Goal: Task Accomplishment & Management: Manage account settings

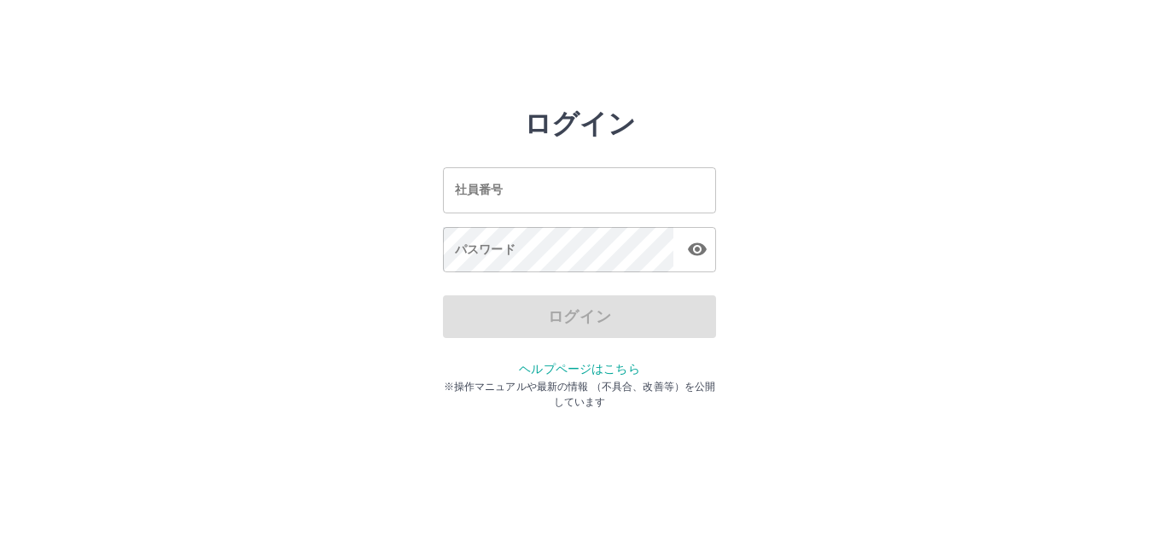
click at [617, 189] on input "社員番号" at bounding box center [579, 189] width 273 height 45
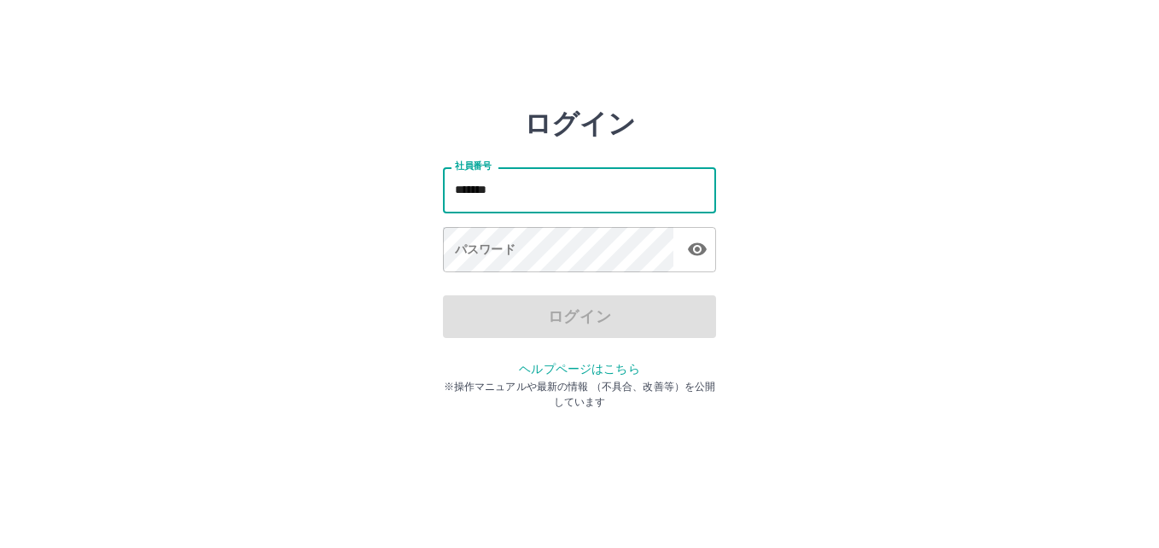
type input "*******"
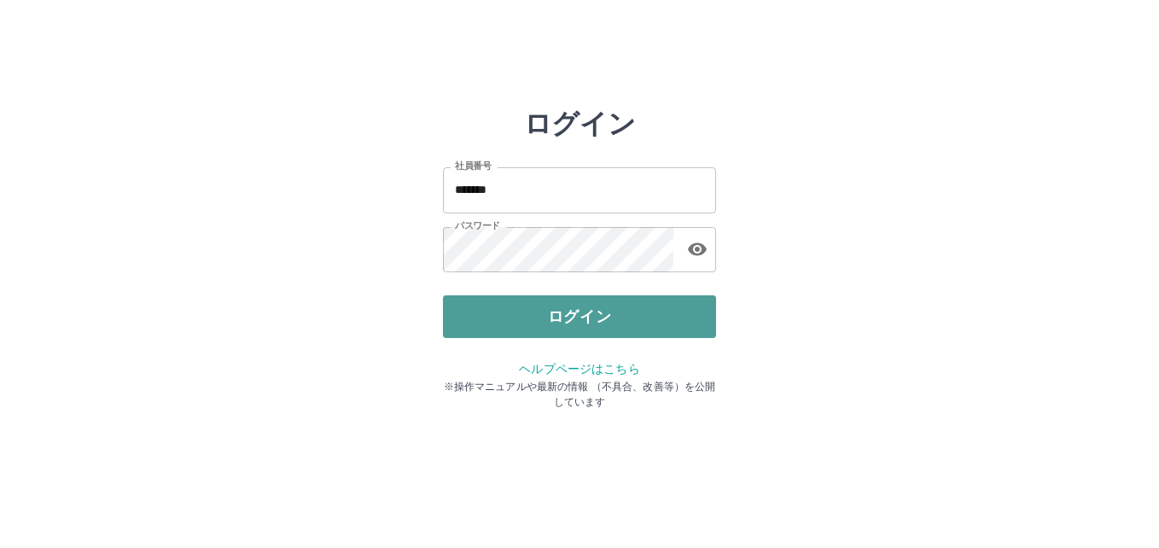
click at [694, 323] on button "ログイン" at bounding box center [579, 316] width 273 height 43
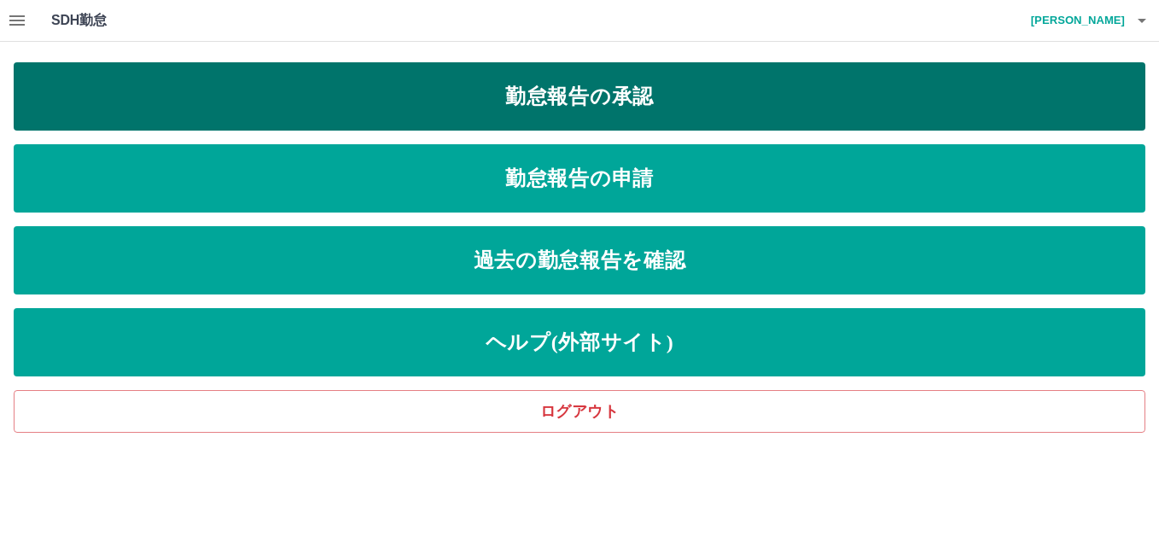
click at [628, 83] on link "勤怠報告の承認" at bounding box center [579, 96] width 1131 height 68
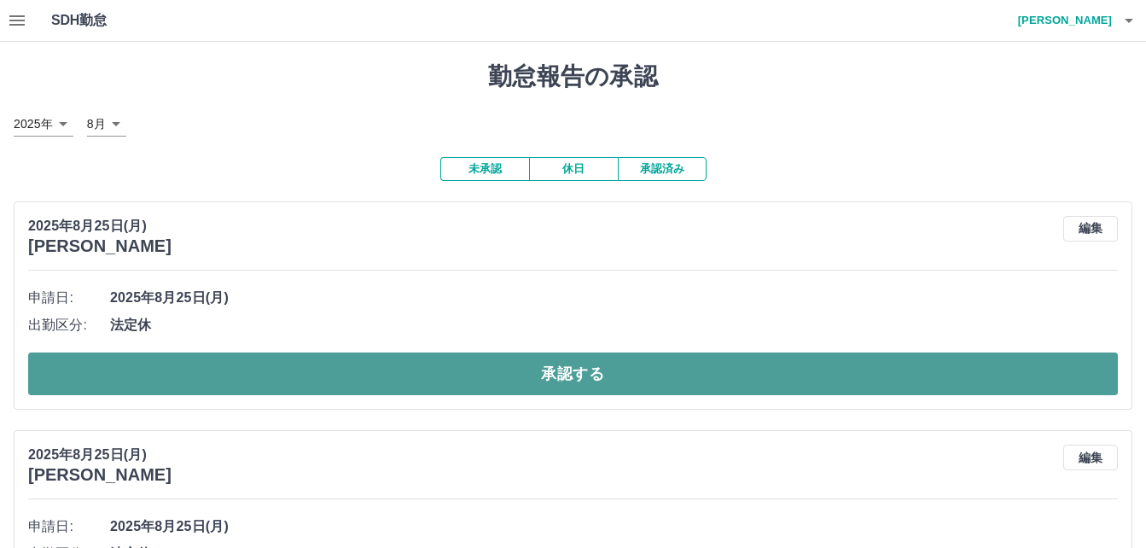
click at [650, 375] on button "承認する" at bounding box center [572, 373] width 1089 height 43
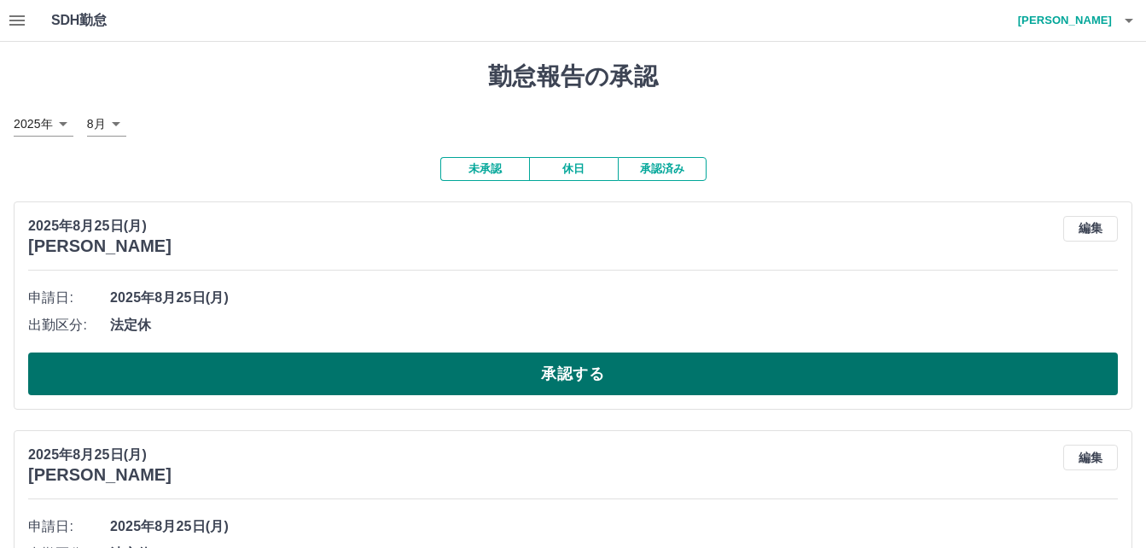
click at [603, 376] on button "承認する" at bounding box center [572, 373] width 1089 height 43
click at [530, 370] on button "承認する" at bounding box center [572, 373] width 1089 height 43
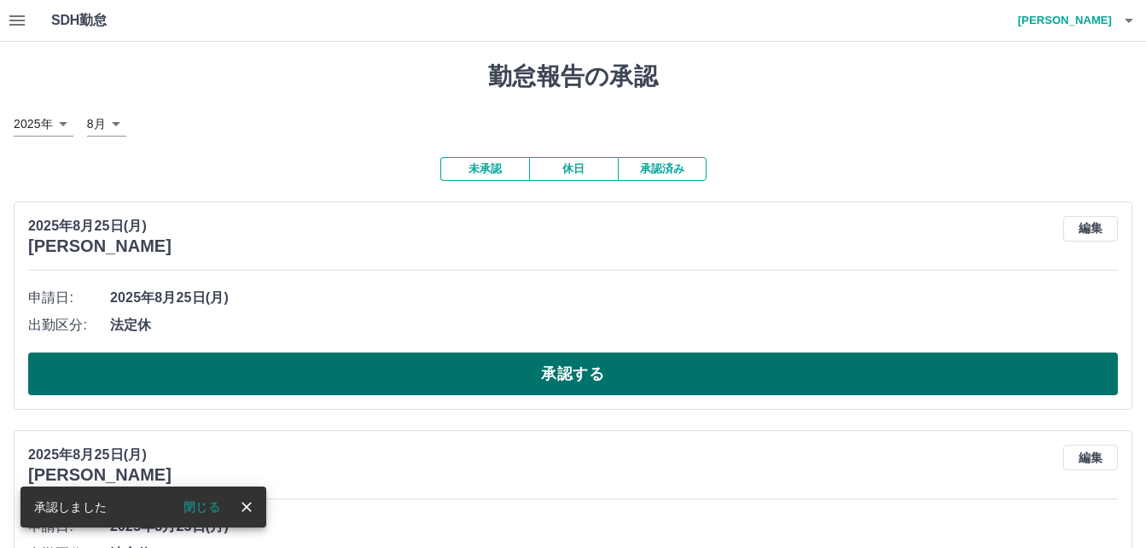
click at [540, 376] on button "承認する" at bounding box center [572, 373] width 1089 height 43
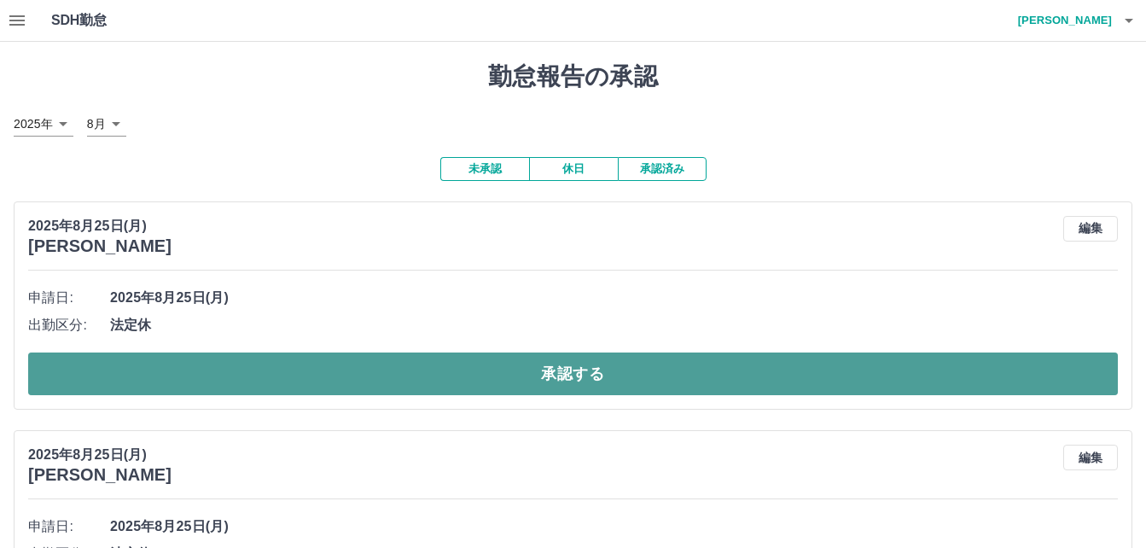
click at [559, 373] on button "承認する" at bounding box center [572, 373] width 1089 height 43
click at [557, 360] on button "承認する" at bounding box center [572, 373] width 1089 height 43
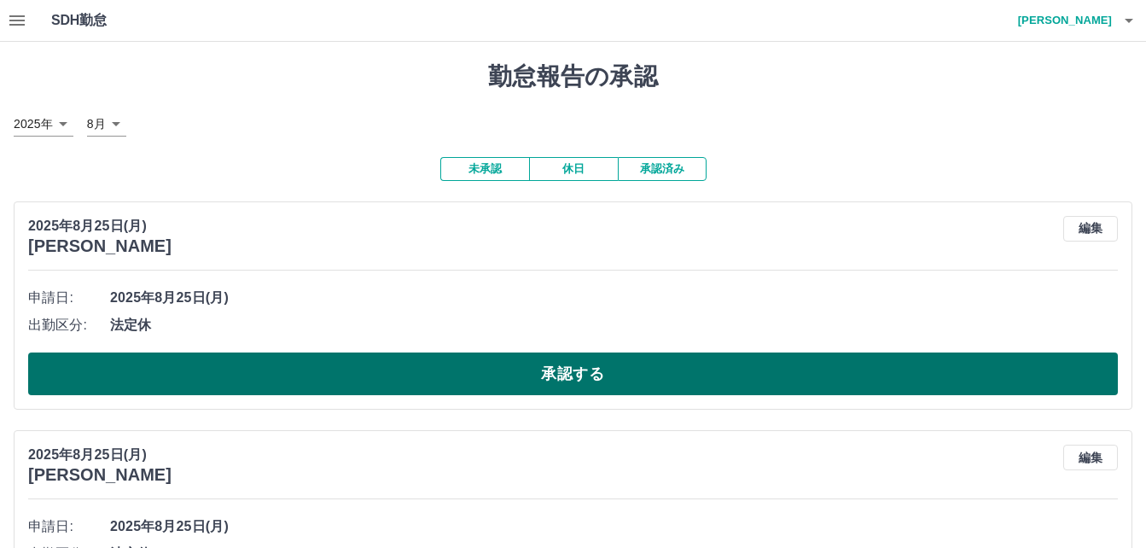
click at [520, 367] on button "承認する" at bounding box center [572, 373] width 1089 height 43
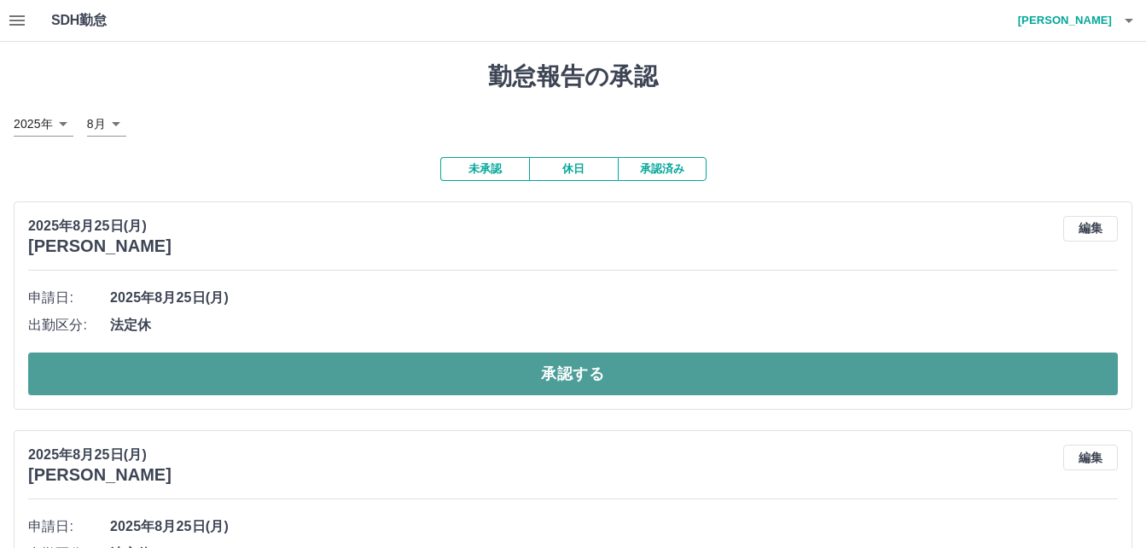
click at [503, 373] on button "承認する" at bounding box center [572, 373] width 1089 height 43
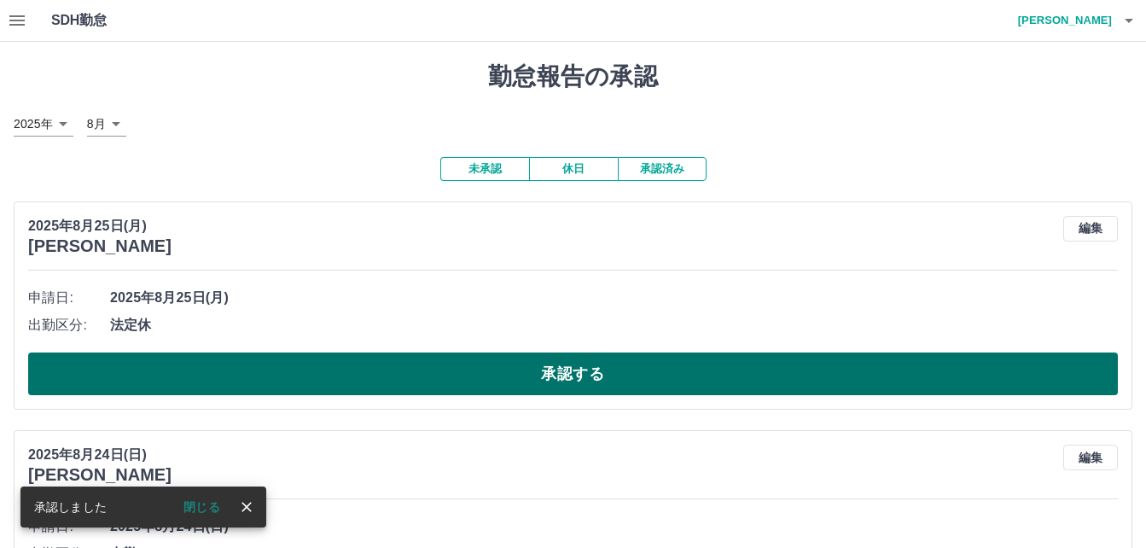
click at [493, 379] on button "承認する" at bounding box center [572, 373] width 1089 height 43
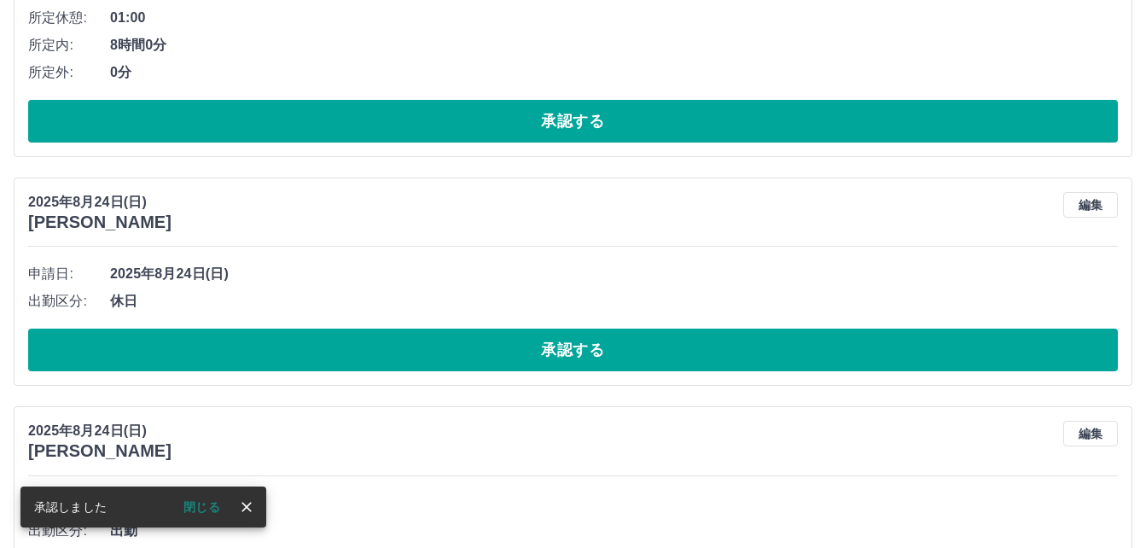
scroll to position [512, 0]
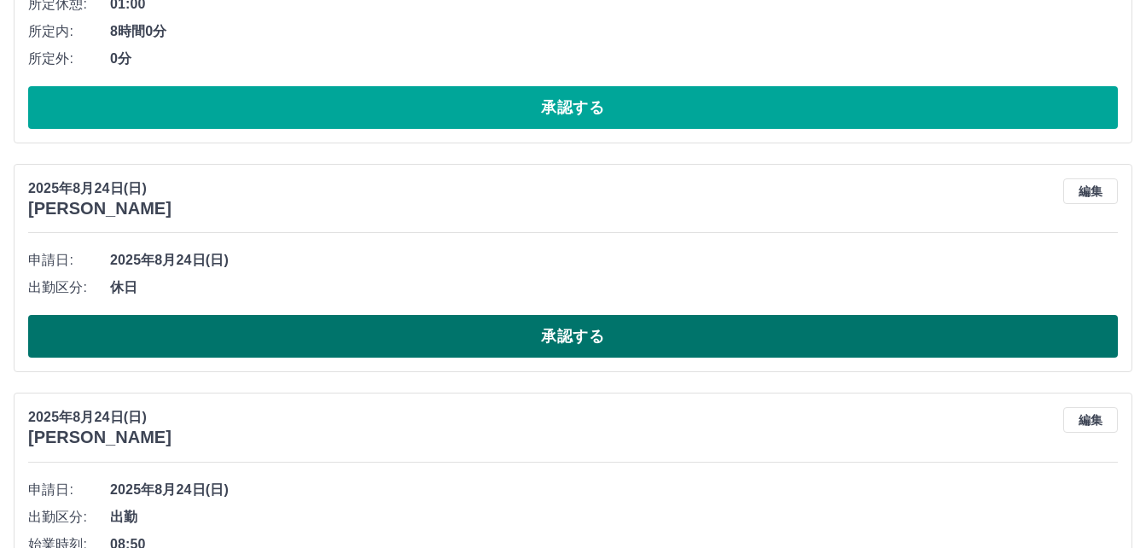
click at [496, 329] on button "承認する" at bounding box center [572, 336] width 1089 height 43
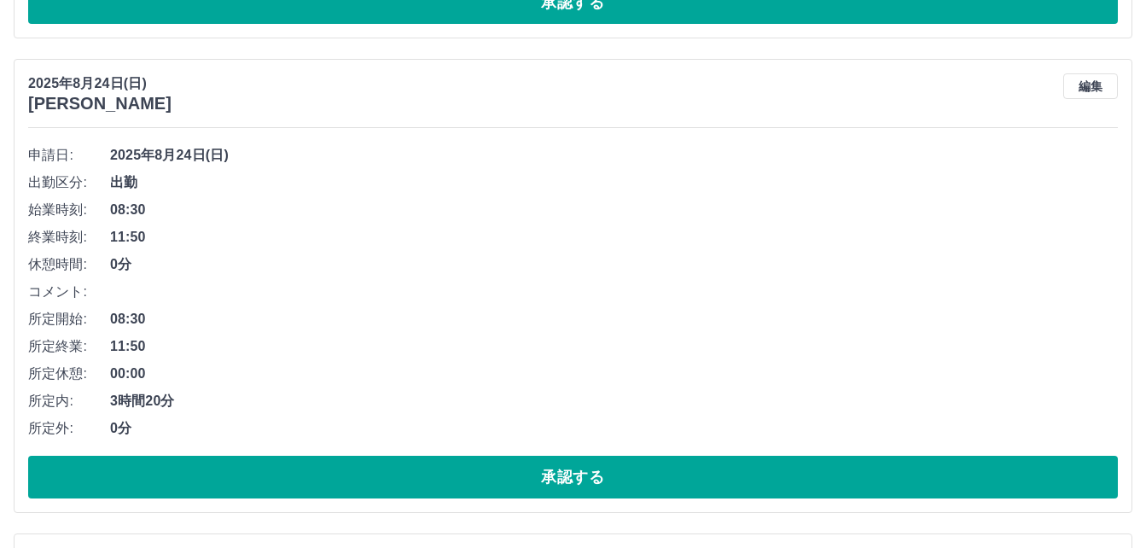
scroll to position [2047, 0]
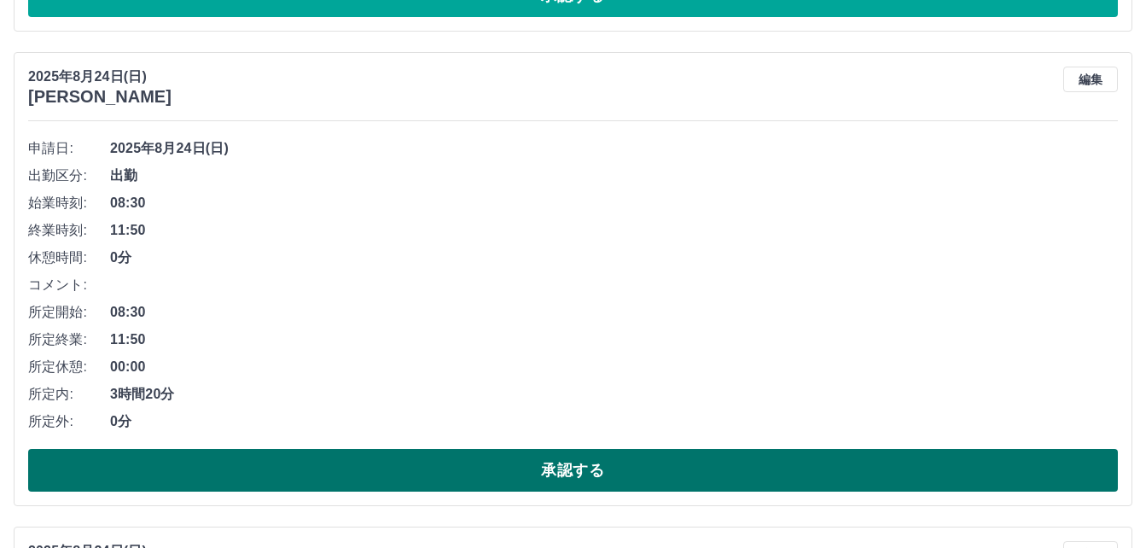
click at [561, 470] on button "承認する" at bounding box center [572, 470] width 1089 height 43
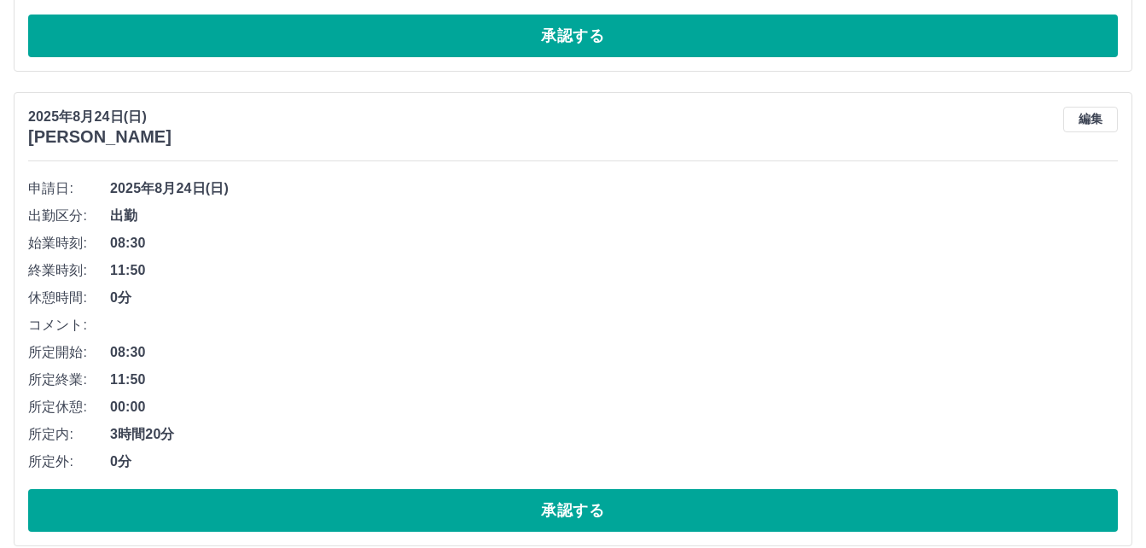
scroll to position [2986, 0]
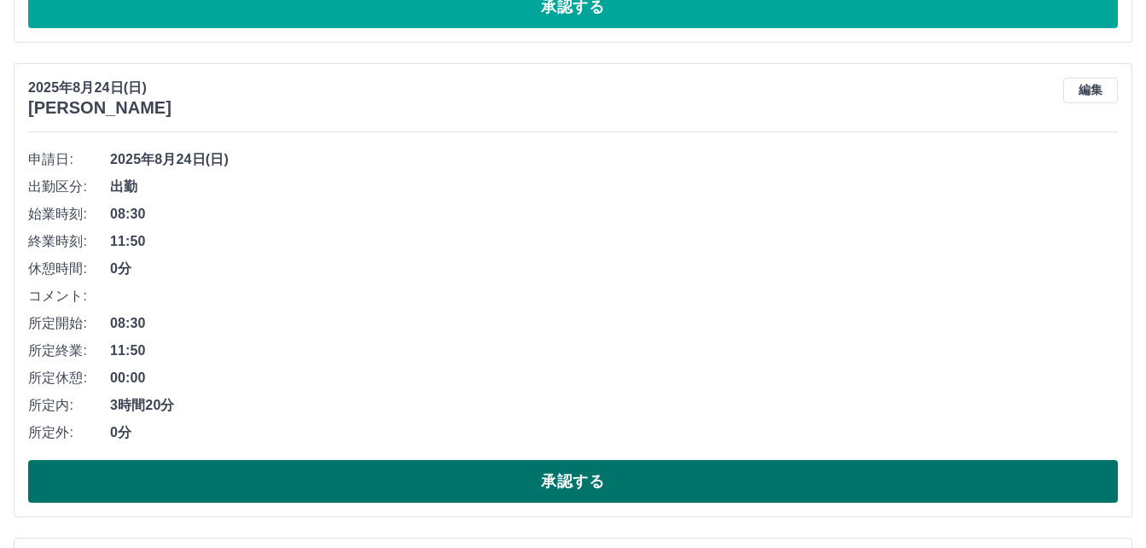
click at [564, 489] on button "承認する" at bounding box center [572, 481] width 1089 height 43
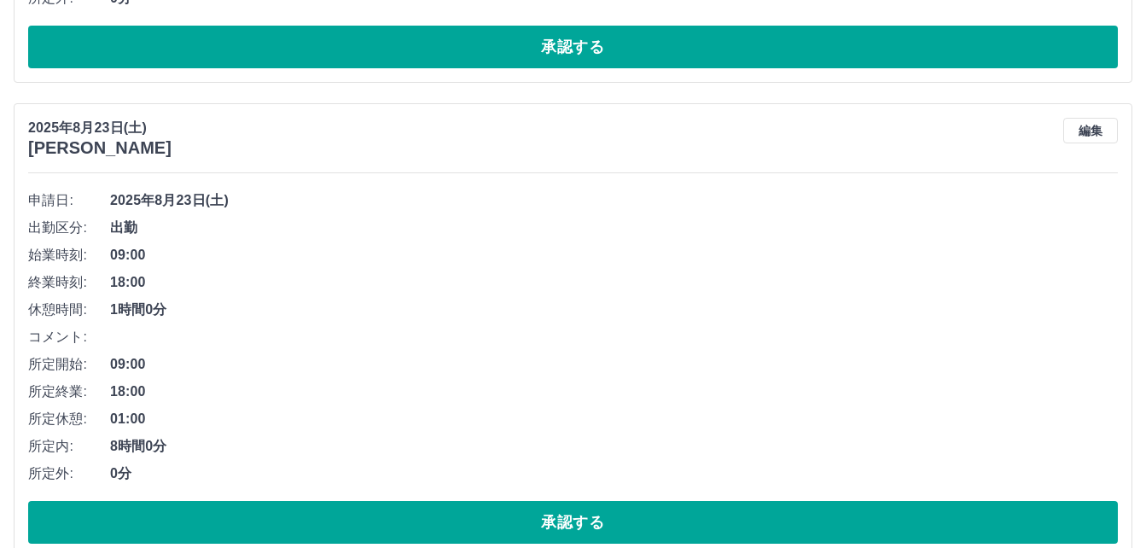
scroll to position [3924, 0]
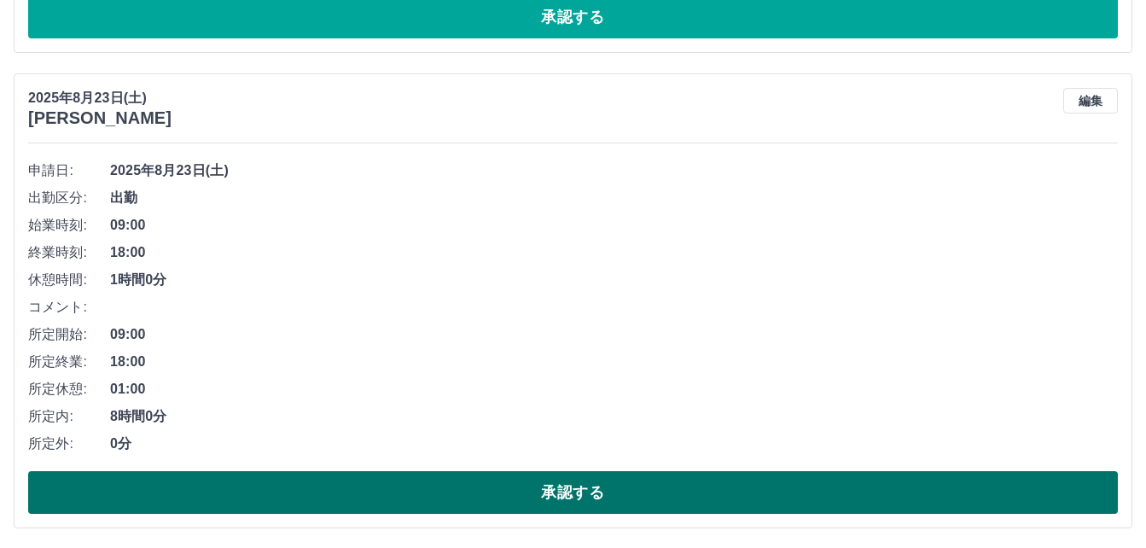
click at [560, 486] on button "承認する" at bounding box center [572, 492] width 1089 height 43
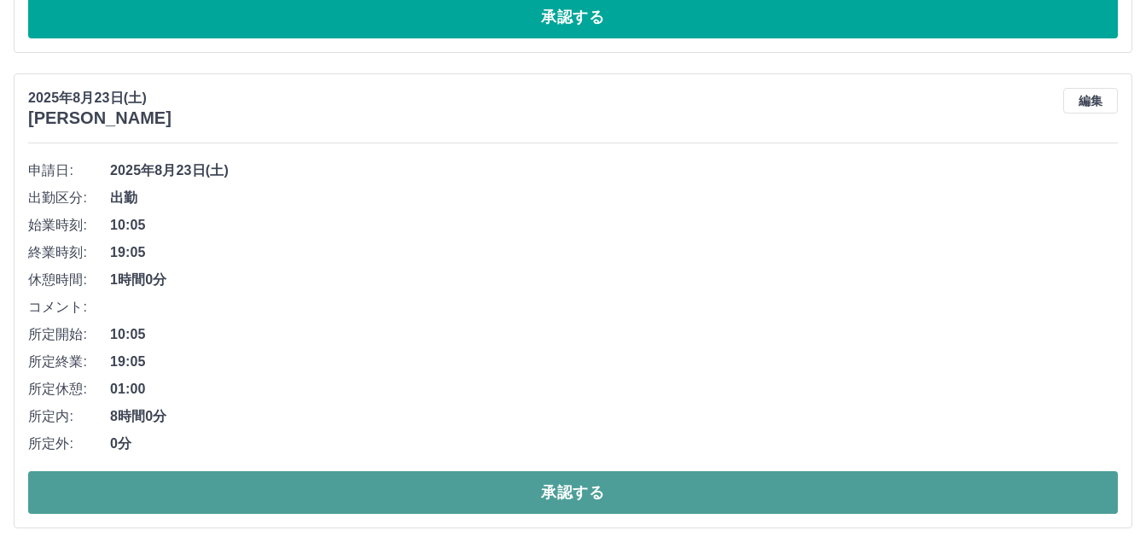
click at [565, 494] on button "承認する" at bounding box center [572, 492] width 1089 height 43
click at [554, 491] on button "承認する" at bounding box center [572, 492] width 1089 height 43
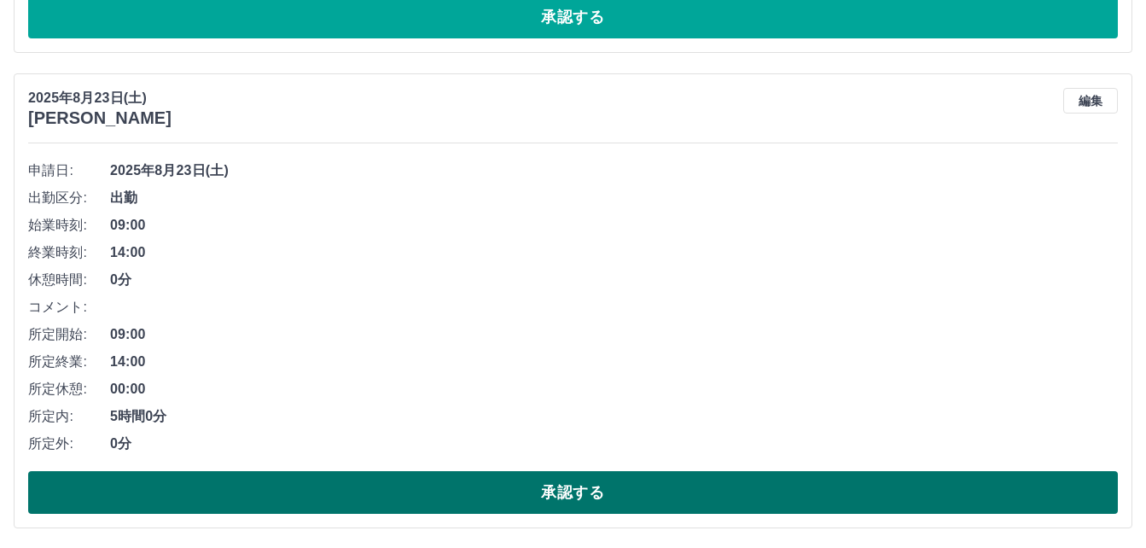
click at [587, 489] on button "承認する" at bounding box center [572, 492] width 1089 height 43
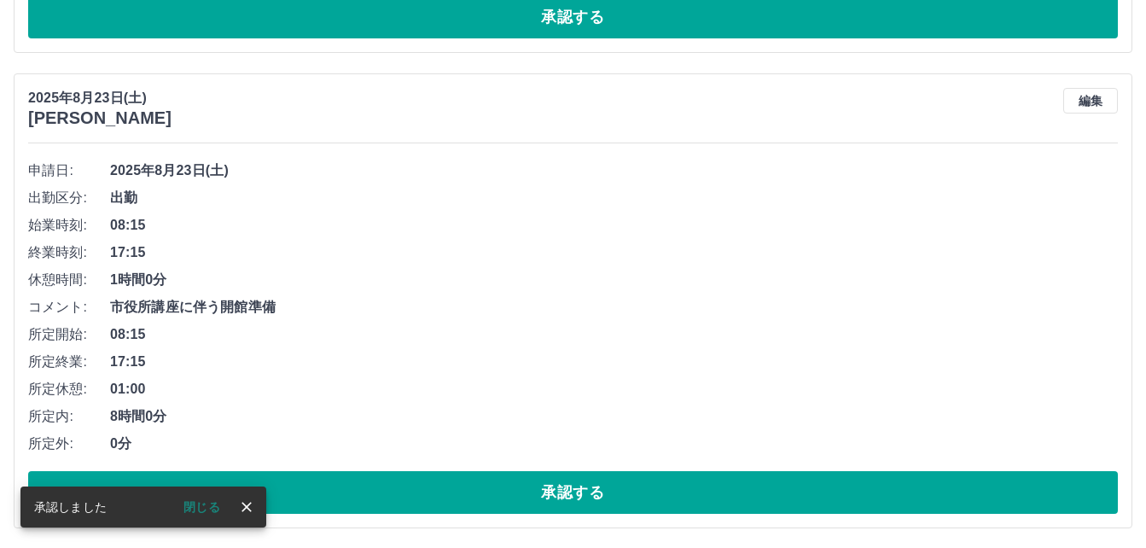
click at [587, 489] on button "承認する" at bounding box center [572, 492] width 1089 height 43
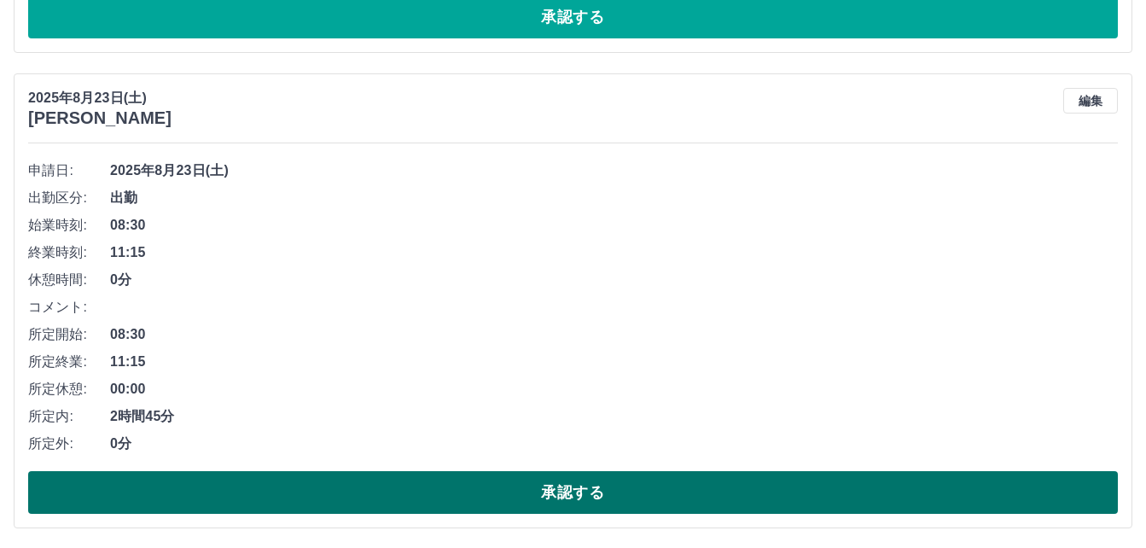
click at [573, 498] on button "承認する" at bounding box center [572, 492] width 1089 height 43
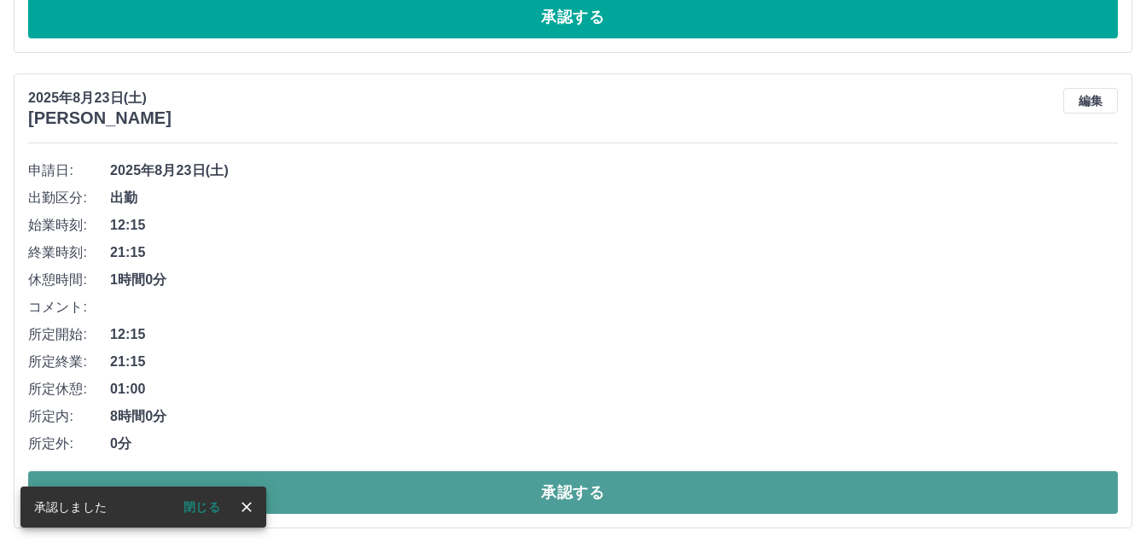
click at [522, 493] on button "承認する" at bounding box center [572, 492] width 1089 height 43
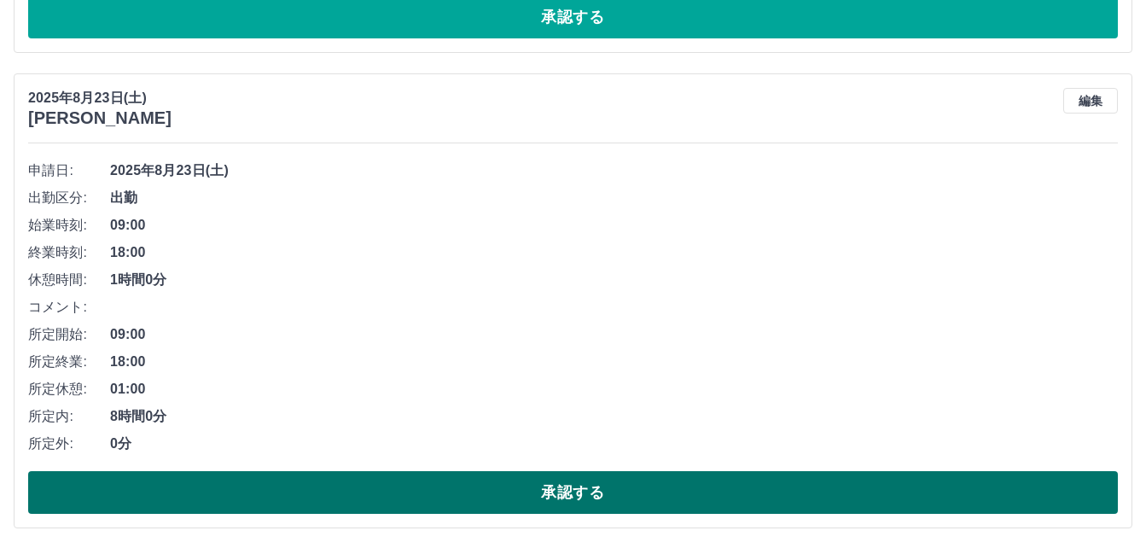
click at [542, 493] on button "承認する" at bounding box center [572, 492] width 1089 height 43
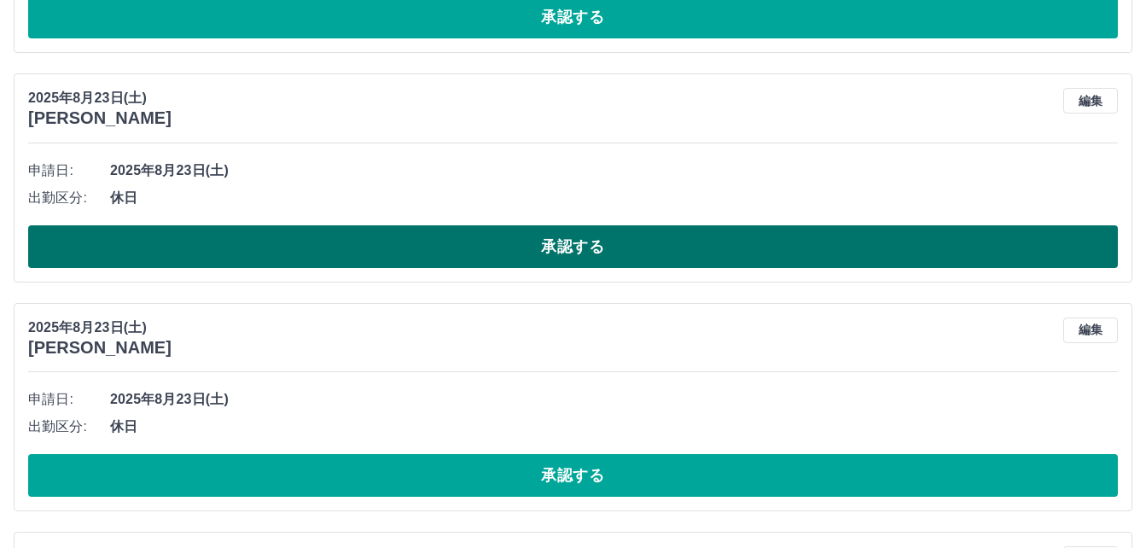
click at [592, 245] on button "承認する" at bounding box center [572, 246] width 1089 height 43
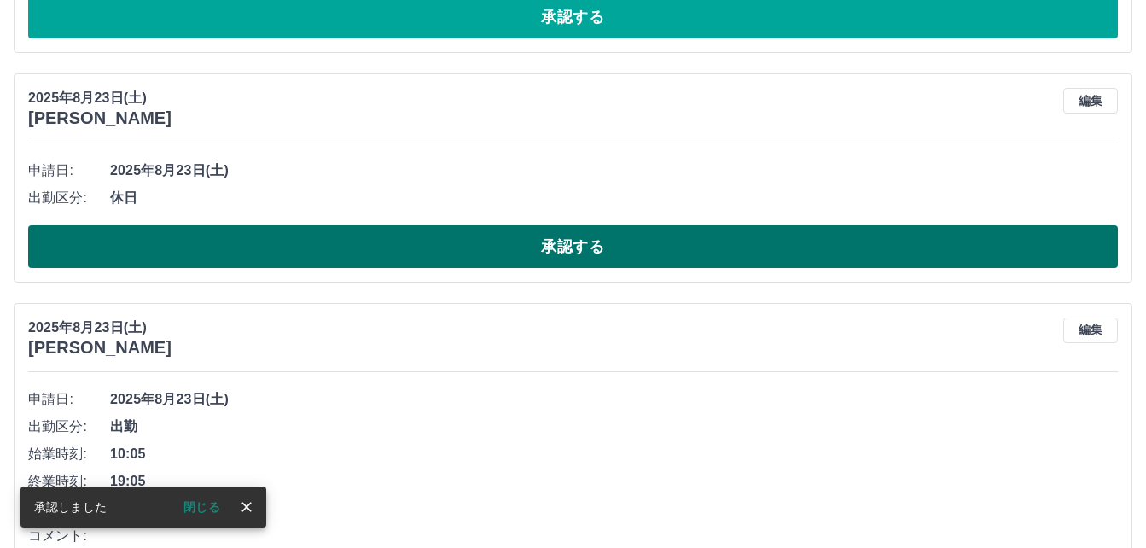
click at [533, 252] on button "承認する" at bounding box center [572, 246] width 1089 height 43
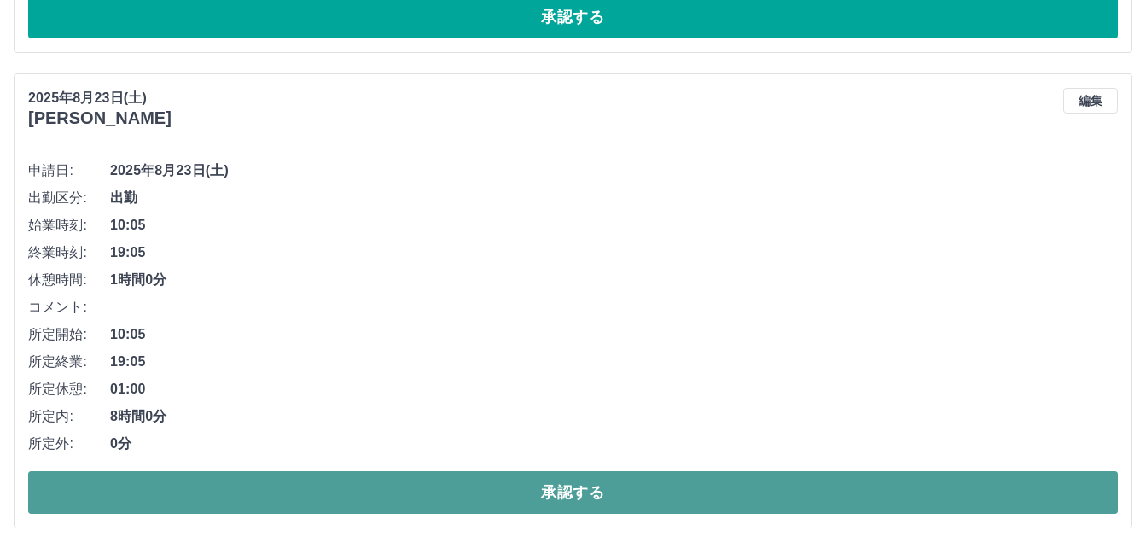
click at [503, 491] on button "承認する" at bounding box center [572, 492] width 1089 height 43
click at [505, 495] on button "承認する" at bounding box center [572, 492] width 1089 height 43
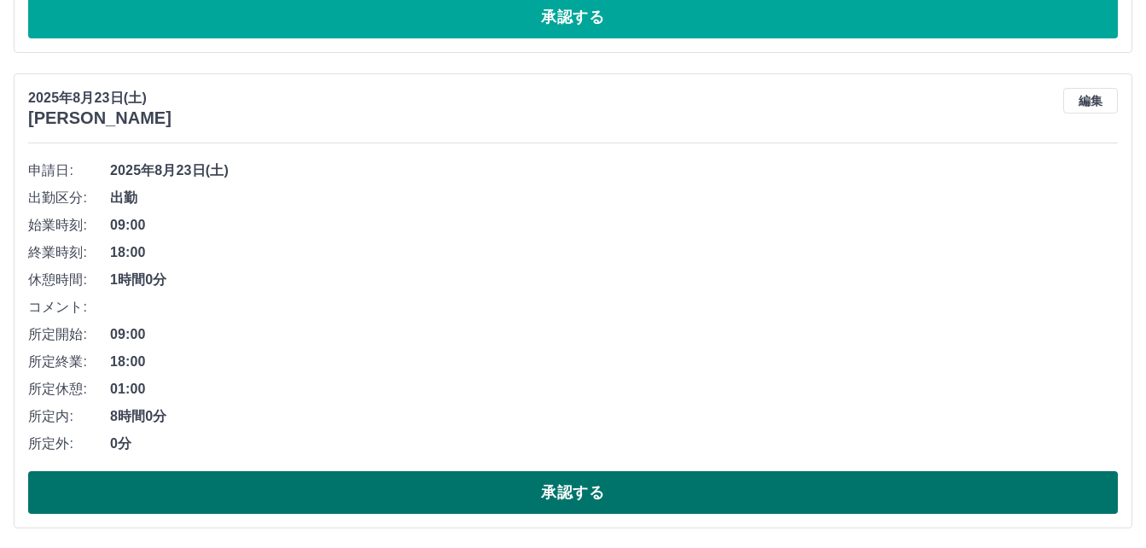
click at [516, 498] on button "承認する" at bounding box center [572, 492] width 1089 height 43
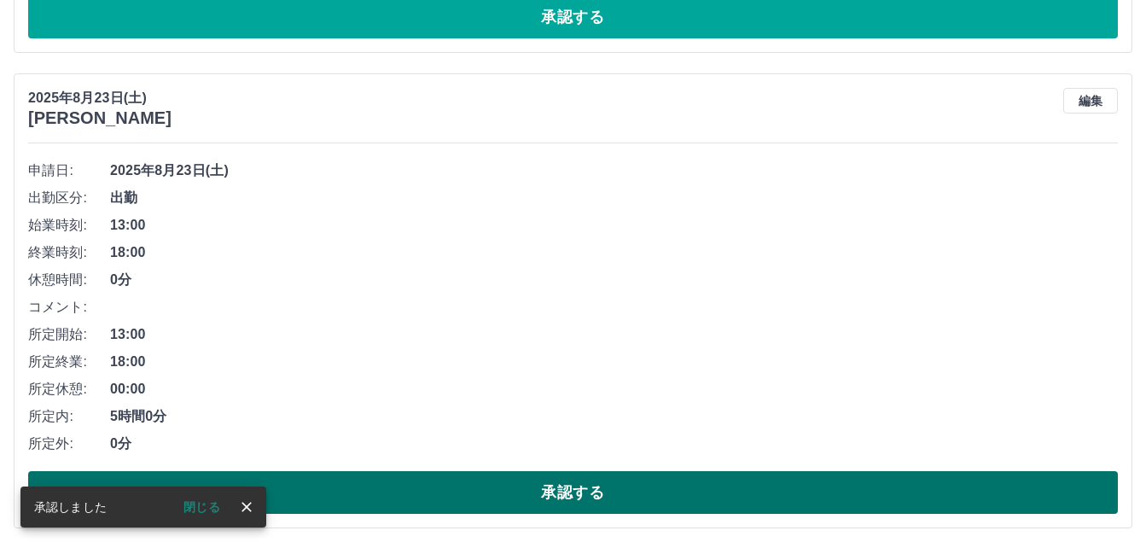
click at [514, 484] on button "承認する" at bounding box center [572, 492] width 1089 height 43
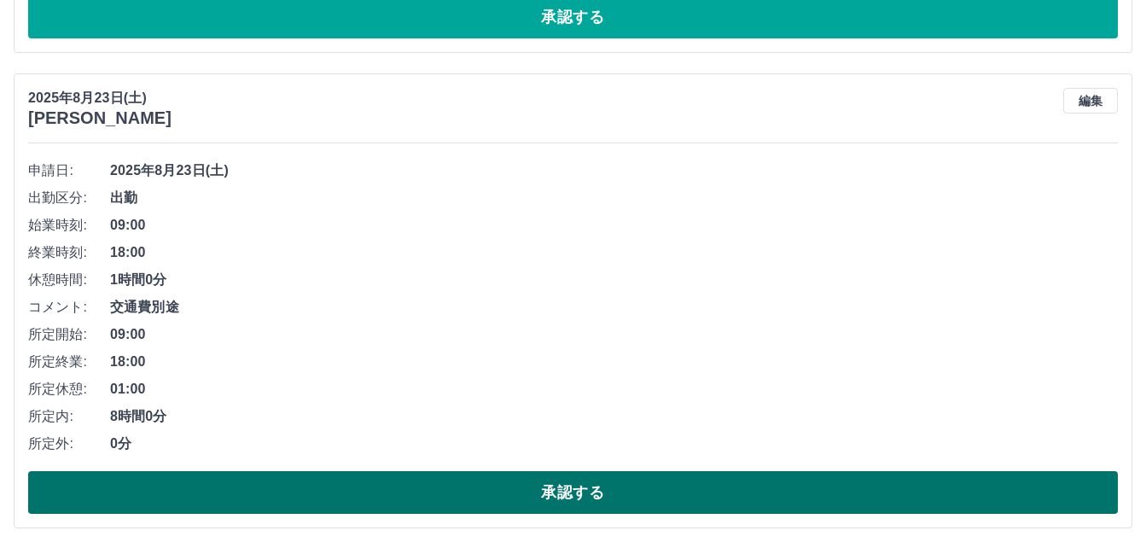
click at [508, 485] on button "承認する" at bounding box center [572, 492] width 1089 height 43
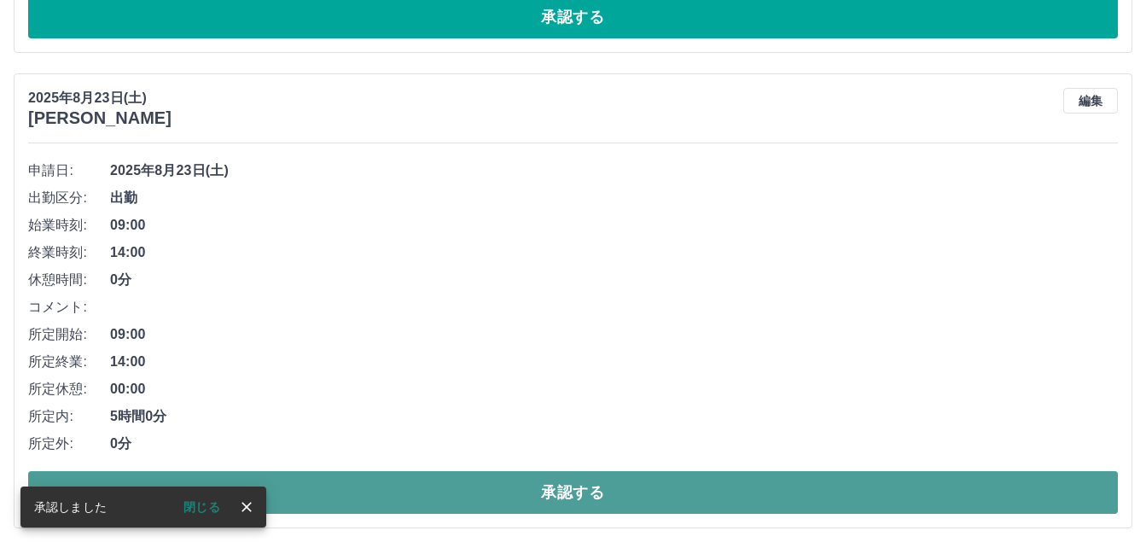
click at [519, 497] on button "承認する" at bounding box center [572, 492] width 1089 height 43
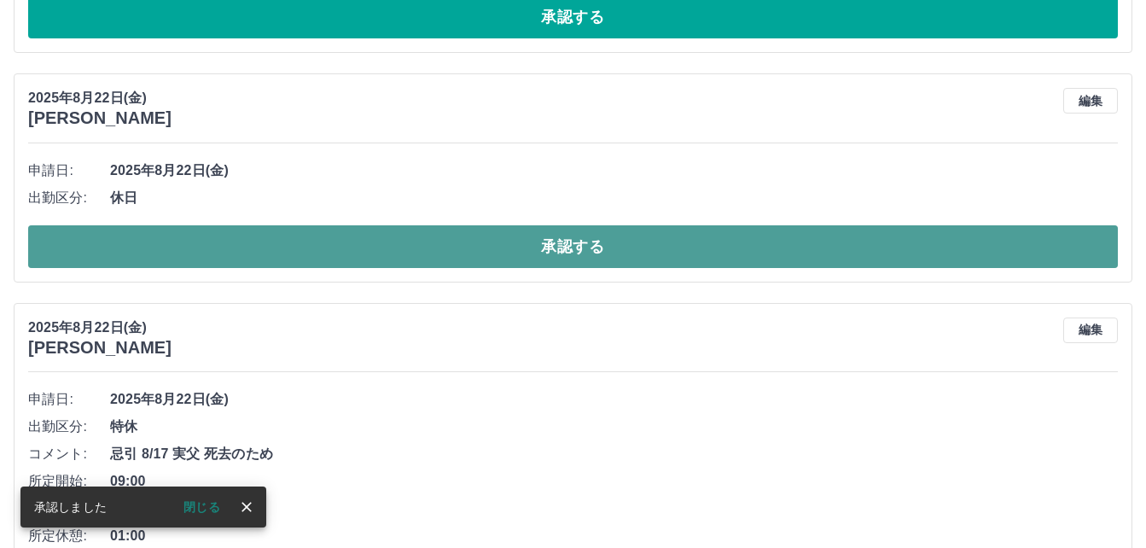
click at [538, 244] on button "承認する" at bounding box center [572, 246] width 1089 height 43
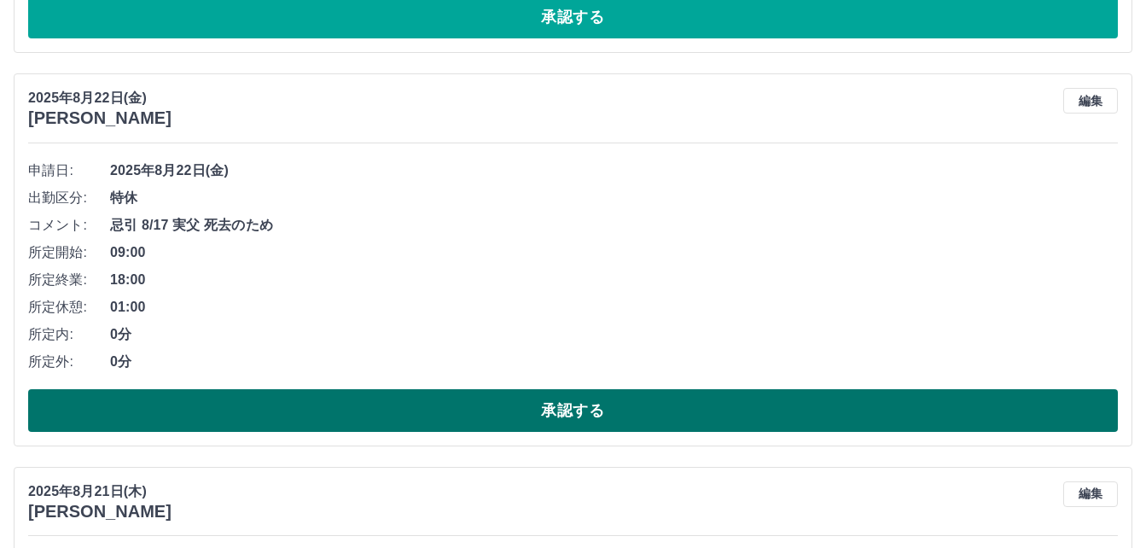
click at [579, 419] on button "承認する" at bounding box center [572, 410] width 1089 height 43
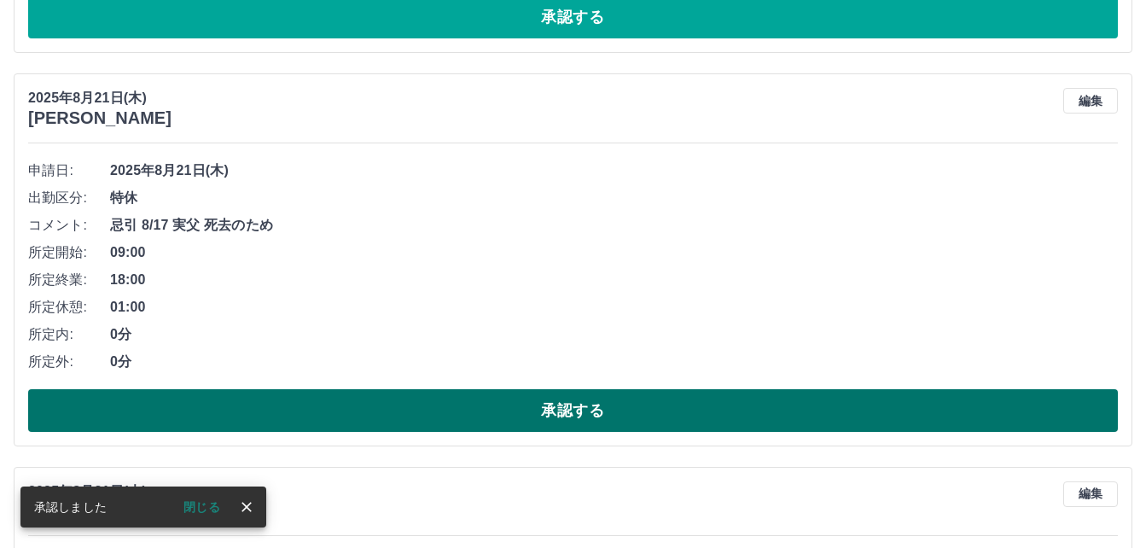
click at [595, 413] on button "承認する" at bounding box center [572, 410] width 1089 height 43
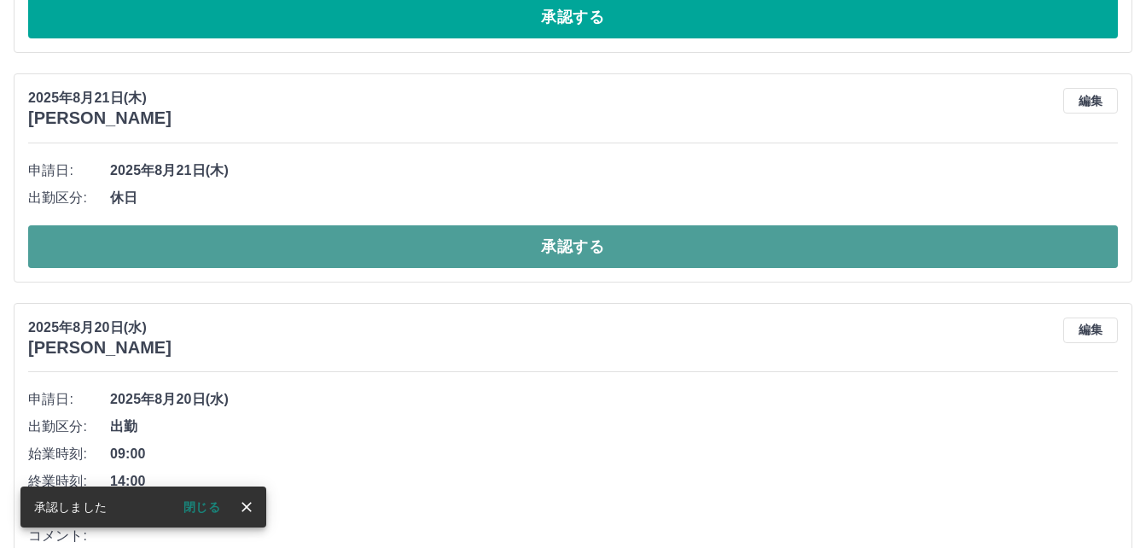
click at [504, 247] on button "承認する" at bounding box center [572, 246] width 1089 height 43
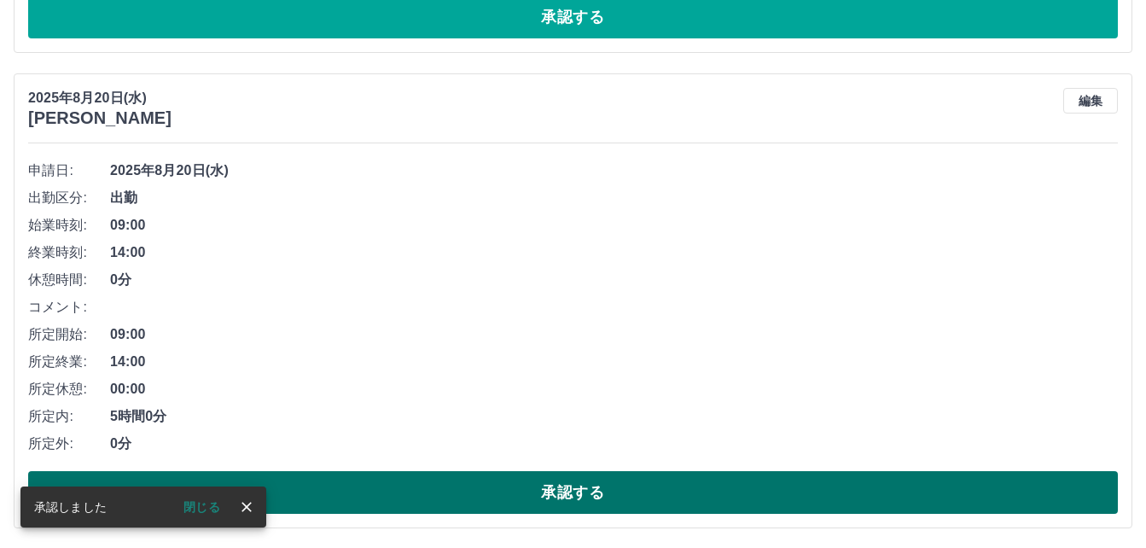
click at [496, 481] on button "承認する" at bounding box center [572, 492] width 1089 height 43
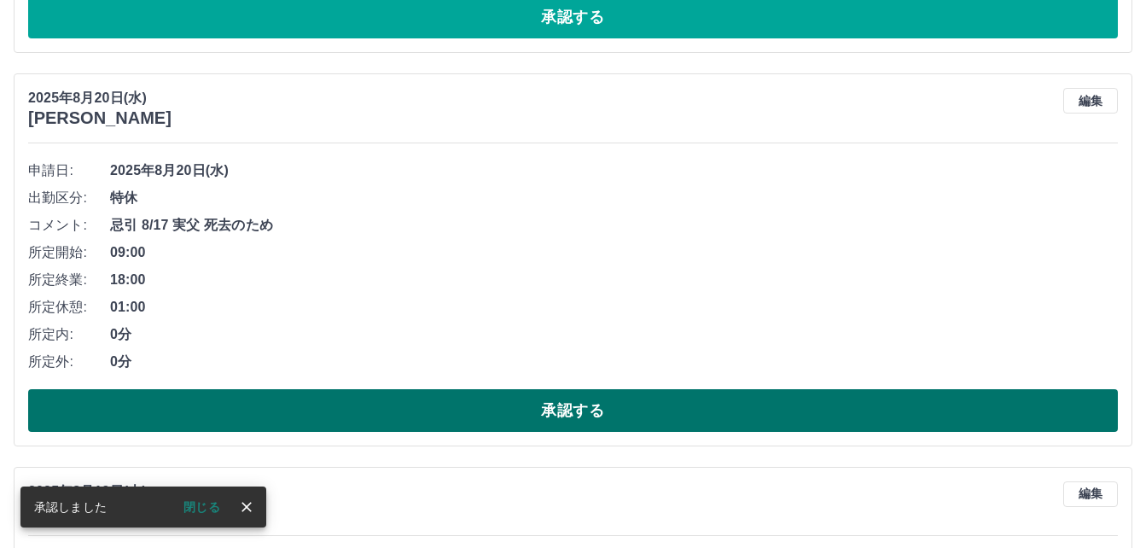
click at [518, 413] on button "承認する" at bounding box center [572, 410] width 1089 height 43
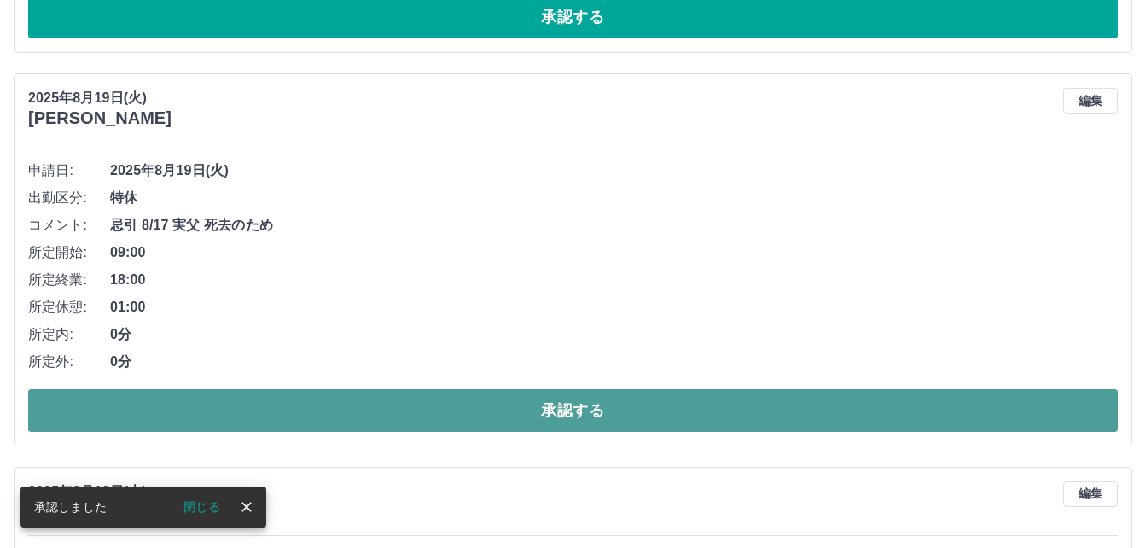
click at [509, 394] on button "承認する" at bounding box center [572, 410] width 1089 height 43
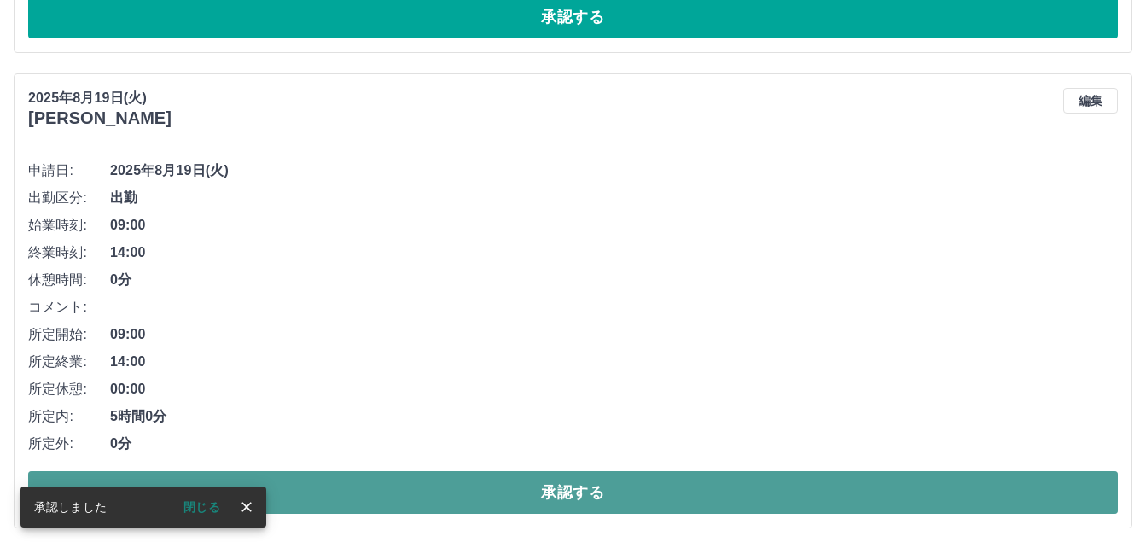
click at [455, 494] on button "承認する" at bounding box center [572, 492] width 1089 height 43
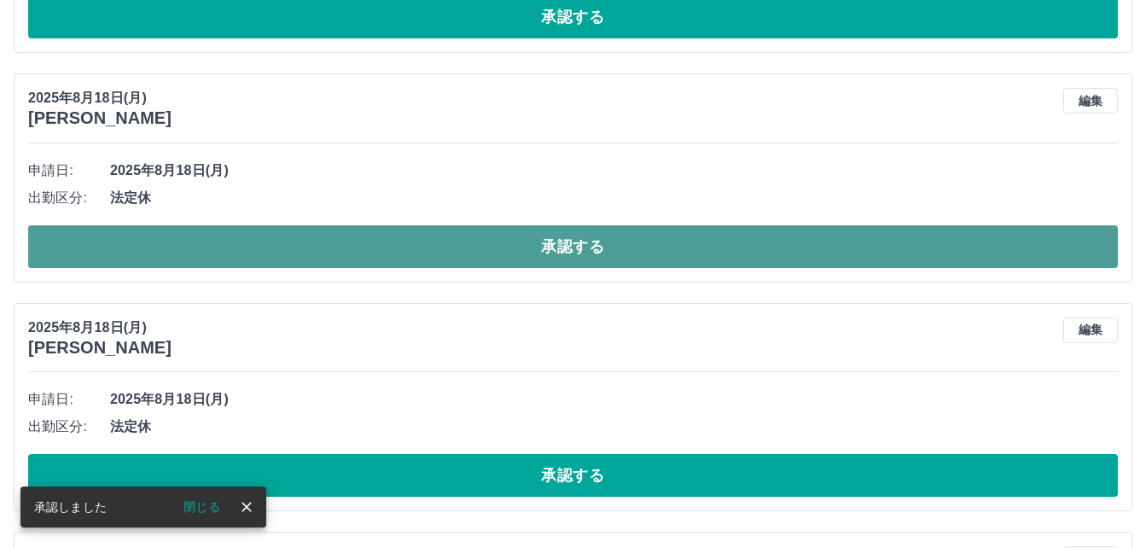
click at [502, 249] on button "承認する" at bounding box center [572, 246] width 1089 height 43
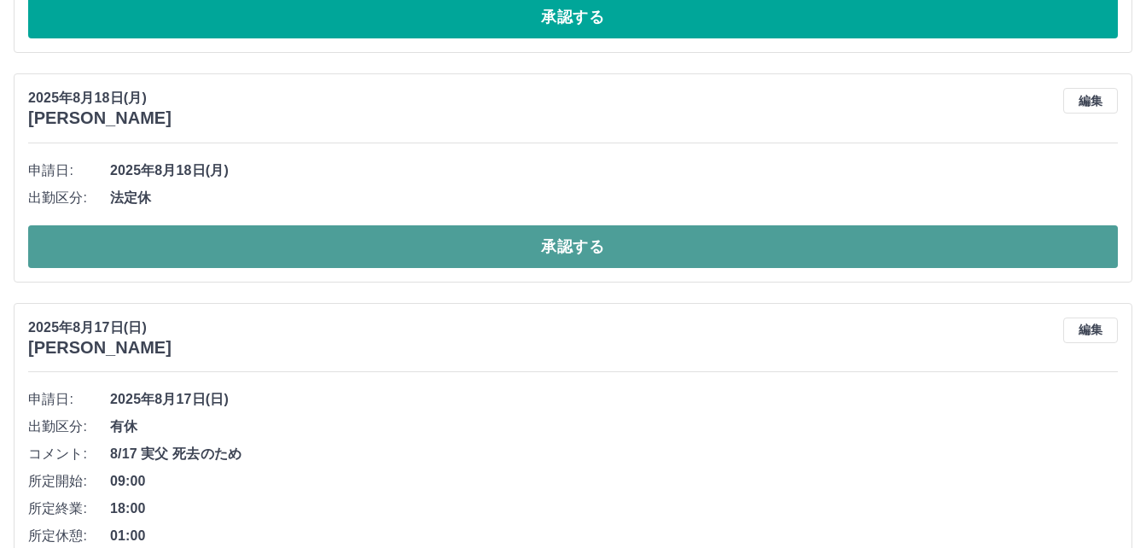
click at [530, 241] on button "承認する" at bounding box center [572, 246] width 1089 height 43
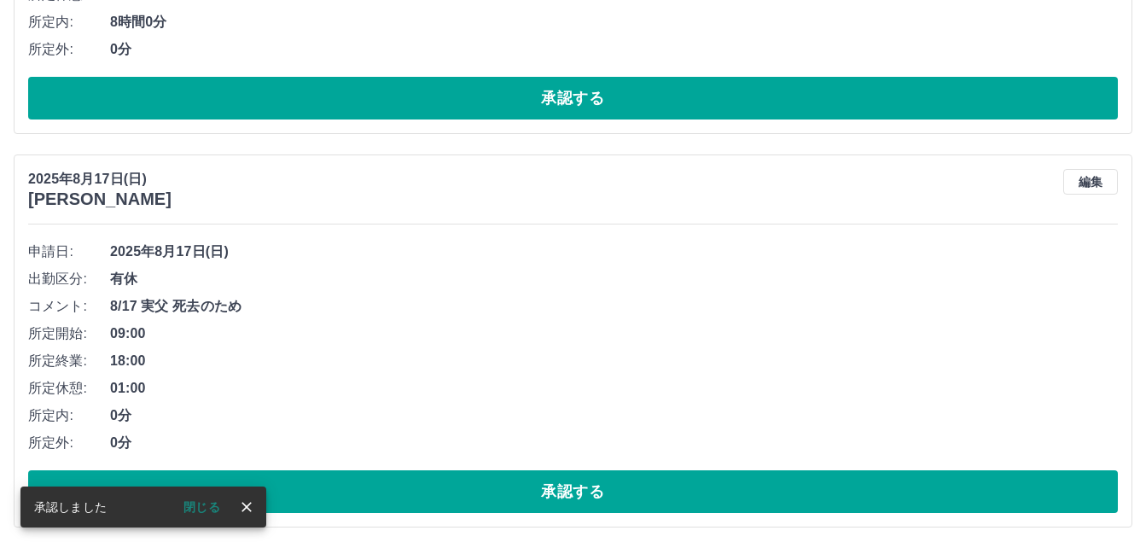
scroll to position [3844, 0]
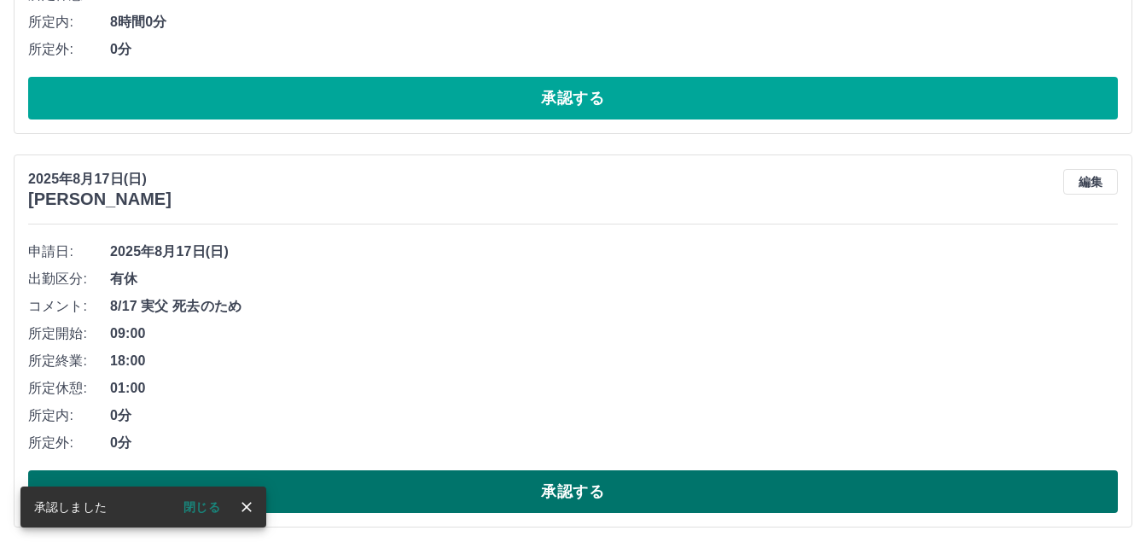
click at [450, 493] on button "承認する" at bounding box center [572, 491] width 1089 height 43
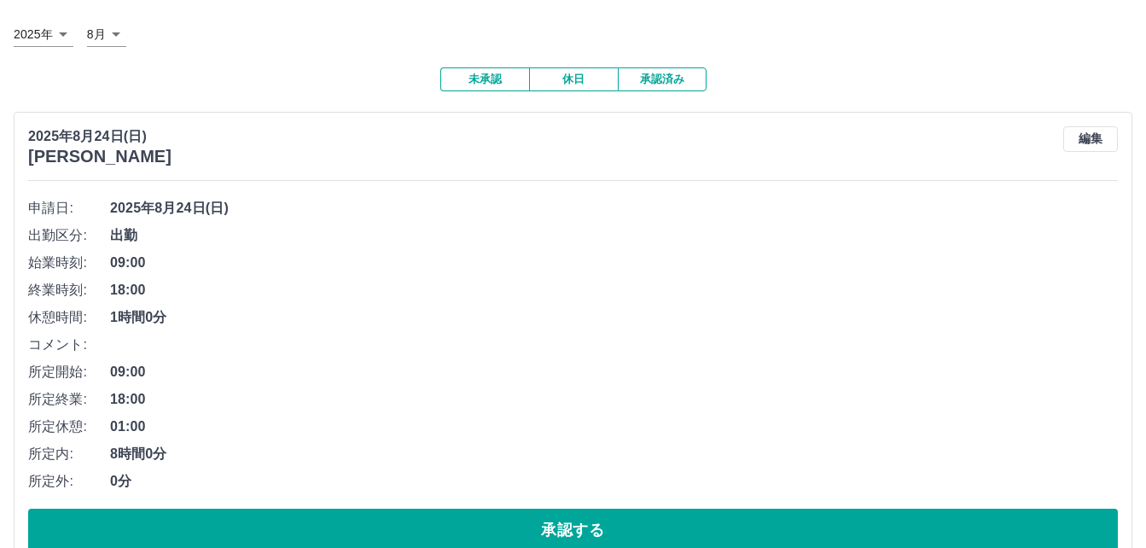
scroll to position [171, 0]
